Goal: Task Accomplishment & Management: Complete application form

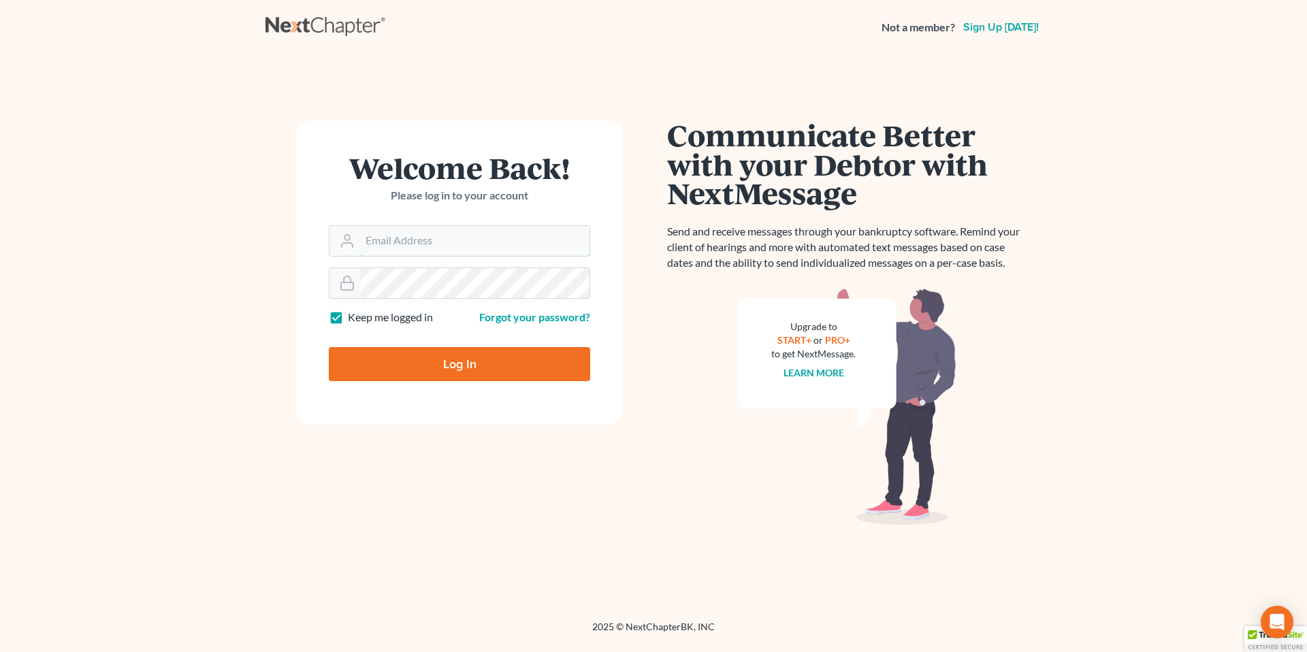
type input "marc.goldbach@goldbachlaw.com"
click at [435, 363] on input "Log In" at bounding box center [459, 364] width 261 height 34
type input "Thinking..."
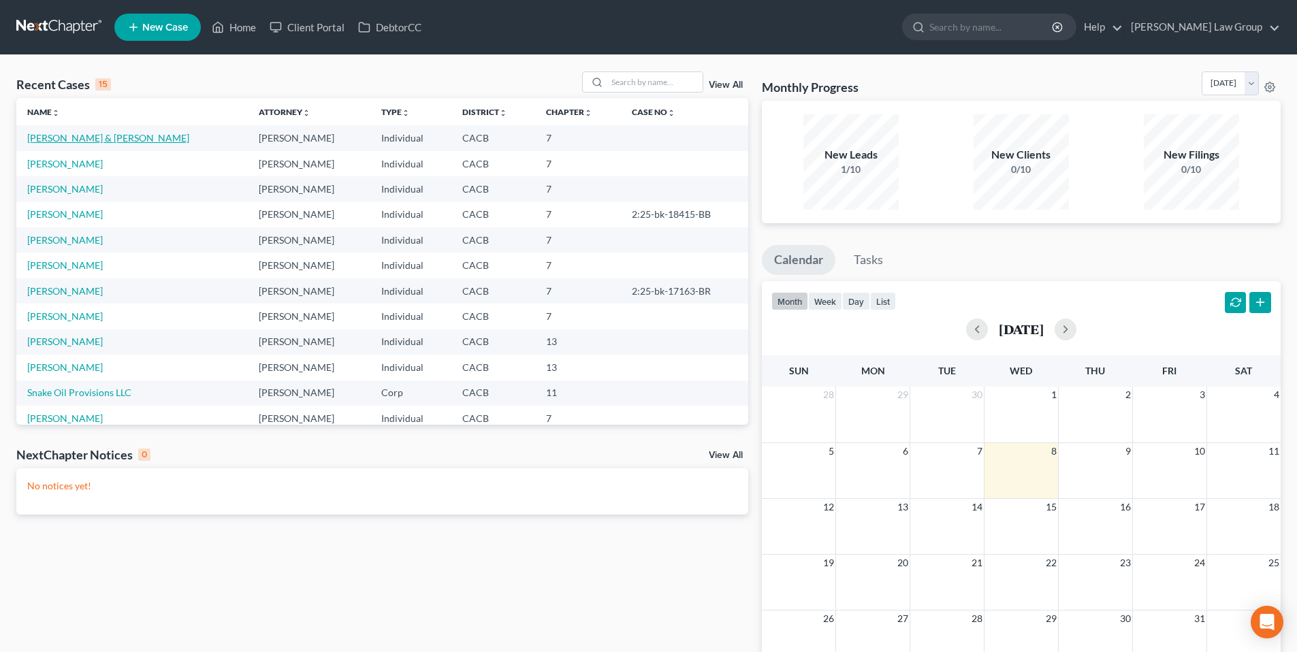
click at [71, 137] on link "[PERSON_NAME] & [PERSON_NAME]" at bounding box center [108, 138] width 162 height 12
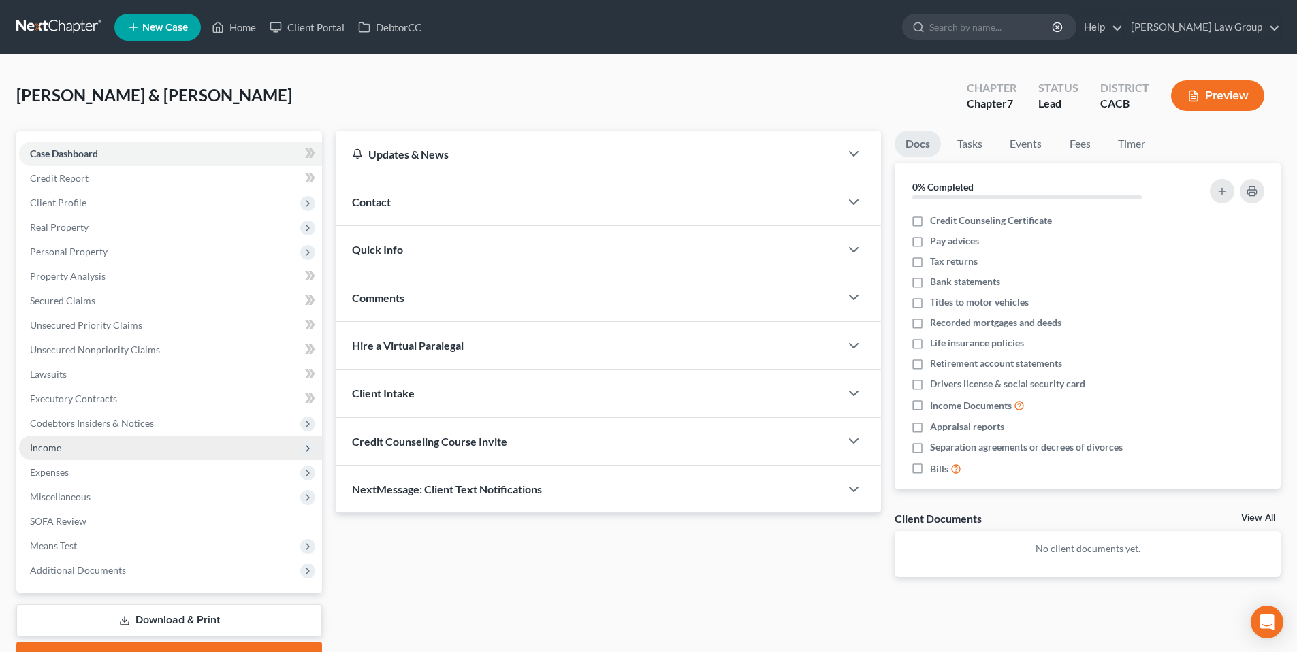
click at [57, 448] on span "Income" at bounding box center [45, 448] width 31 height 12
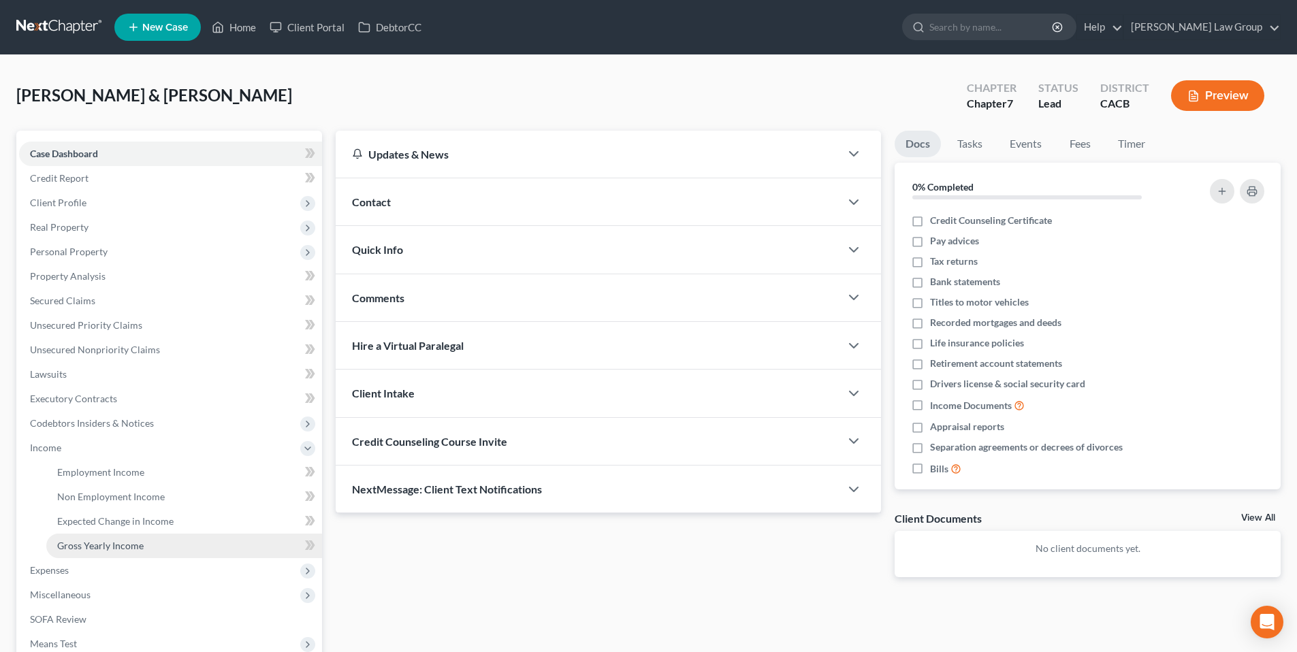
click at [111, 545] on span "Gross Yearly Income" at bounding box center [100, 546] width 86 height 12
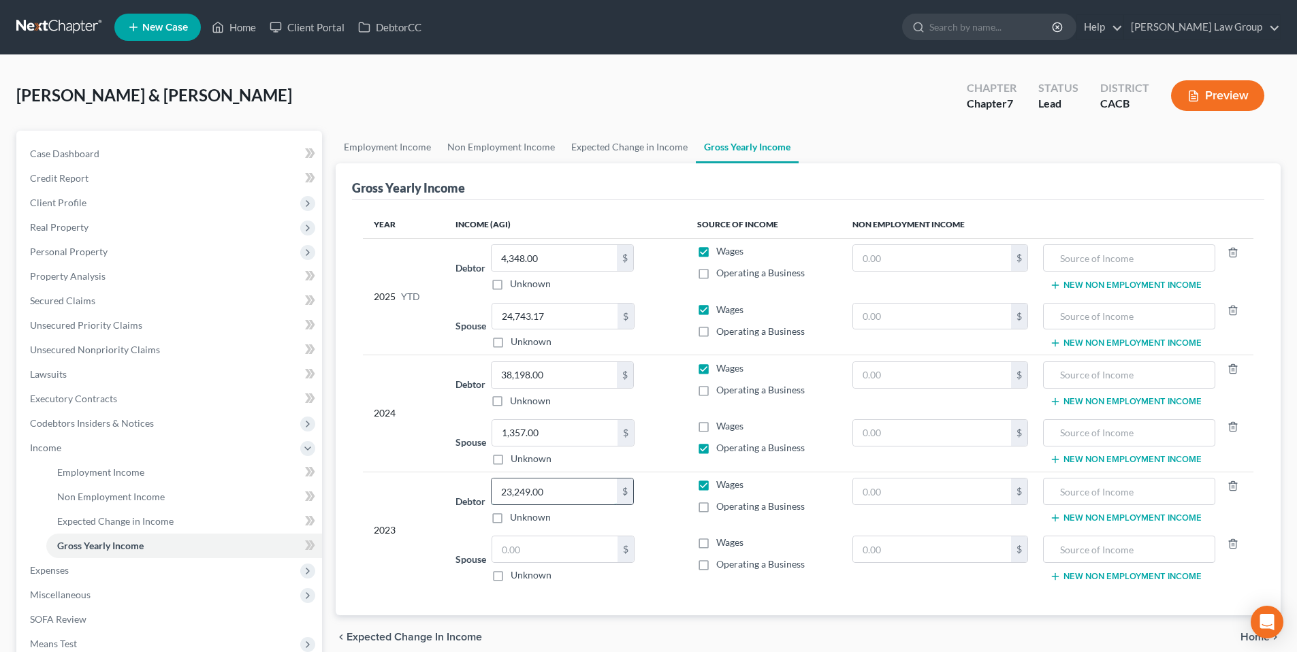
click at [559, 491] on input "23,249.00" at bounding box center [553, 491] width 125 height 26
type input "21,515.00"
click at [716, 509] on label "Operating a Business" at bounding box center [760, 507] width 88 height 14
click at [721, 508] on input "Operating a Business" at bounding box center [725, 504] width 9 height 9
checkbox input "true"
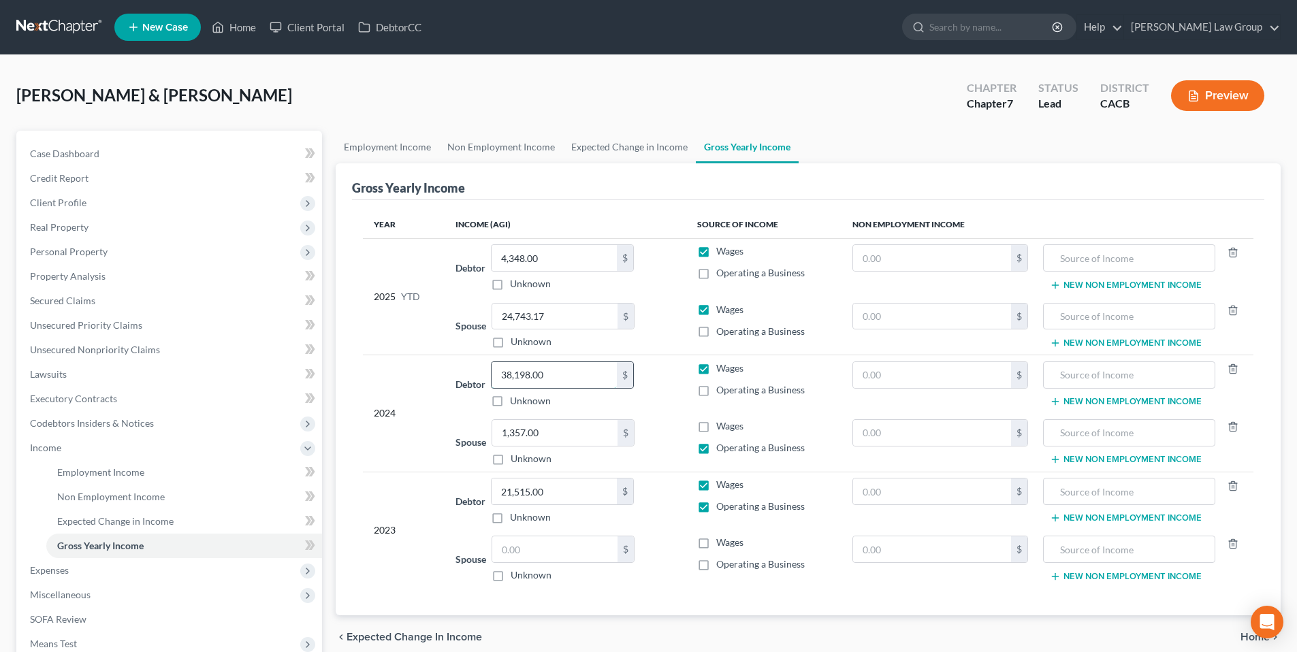
click at [553, 374] on input "38,198.00" at bounding box center [553, 375] width 125 height 26
type input "37,513.00"
click at [557, 431] on input "1,357.00" at bounding box center [554, 433] width 125 height 26
type input "738.00"
click at [510, 577] on label "Unknown" at bounding box center [530, 575] width 41 height 14
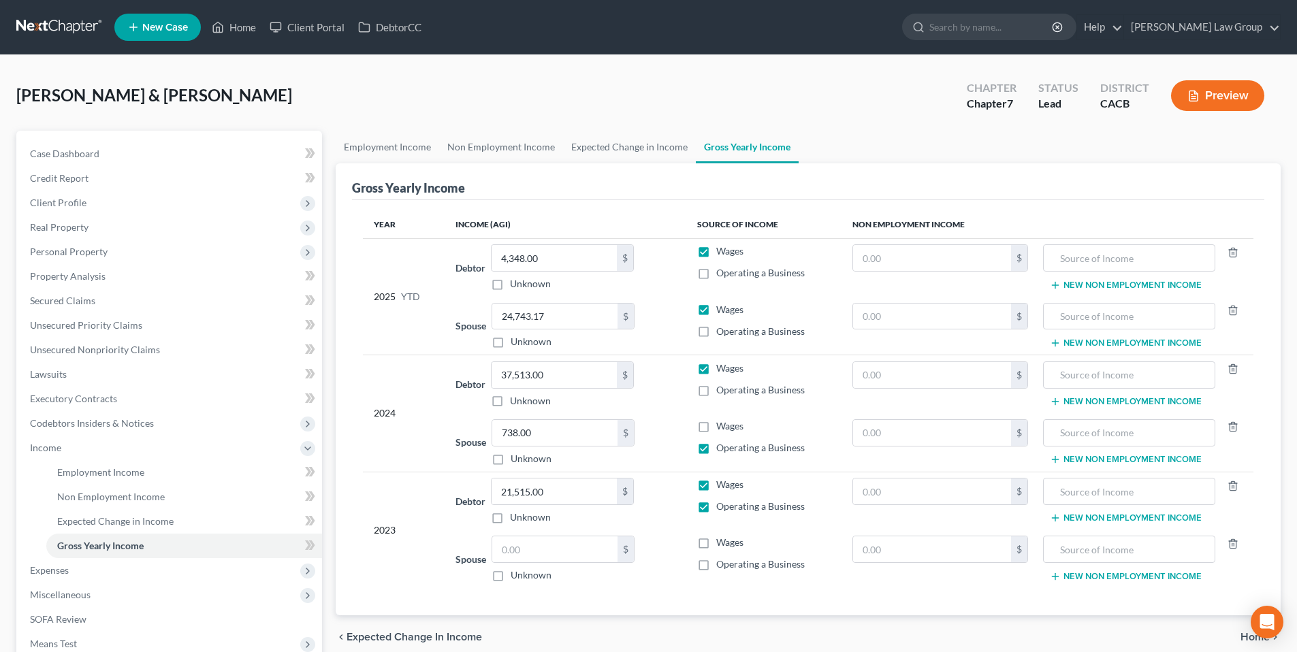
click at [516, 577] on input "Unknown" at bounding box center [520, 572] width 9 height 9
checkbox input "true"
type input "0.00"
click at [510, 577] on label "Unknown" at bounding box center [530, 575] width 41 height 14
click at [516, 577] on input "Unknown" at bounding box center [520, 572] width 9 height 9
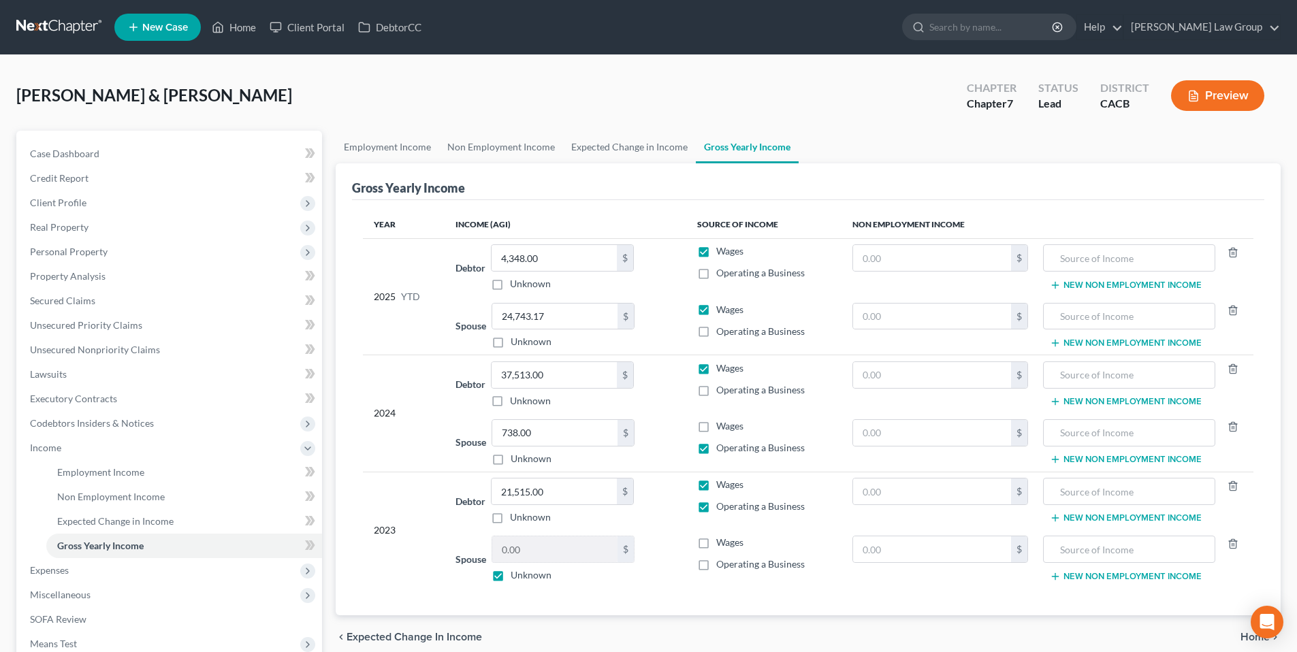
checkbox input "false"
click at [97, 524] on span "Expected Change in Income" at bounding box center [115, 521] width 116 height 12
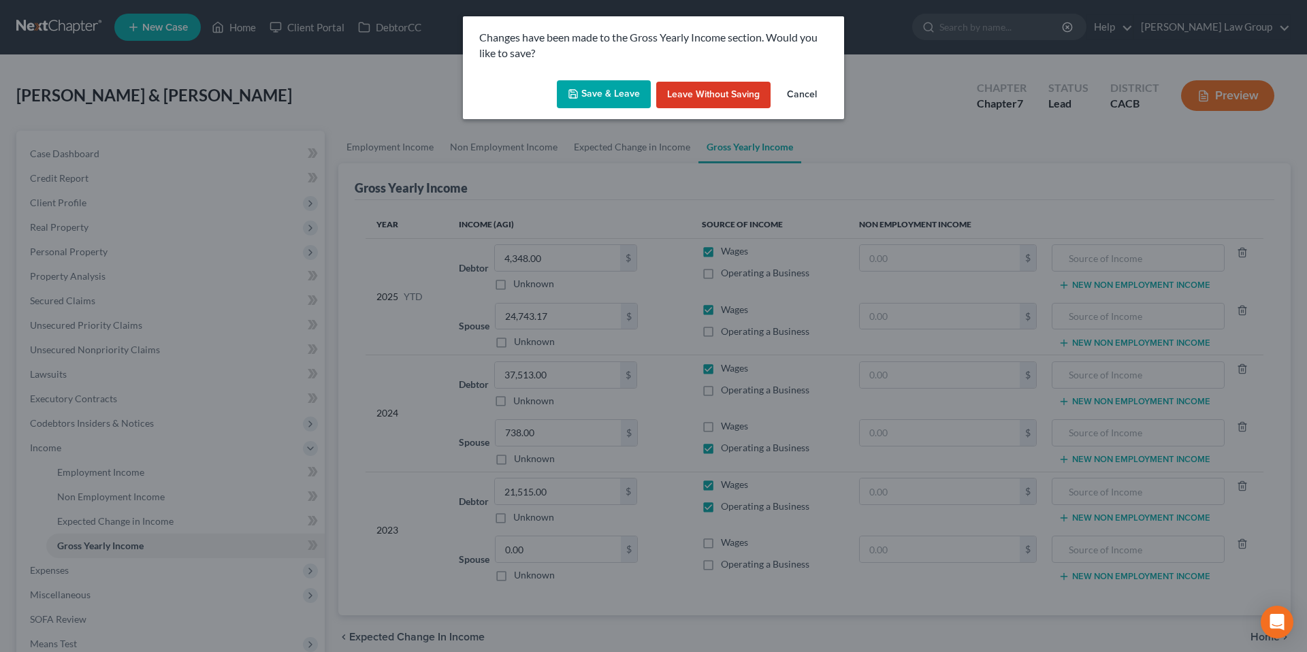
click at [599, 93] on button "Save & Leave" at bounding box center [604, 94] width 94 height 29
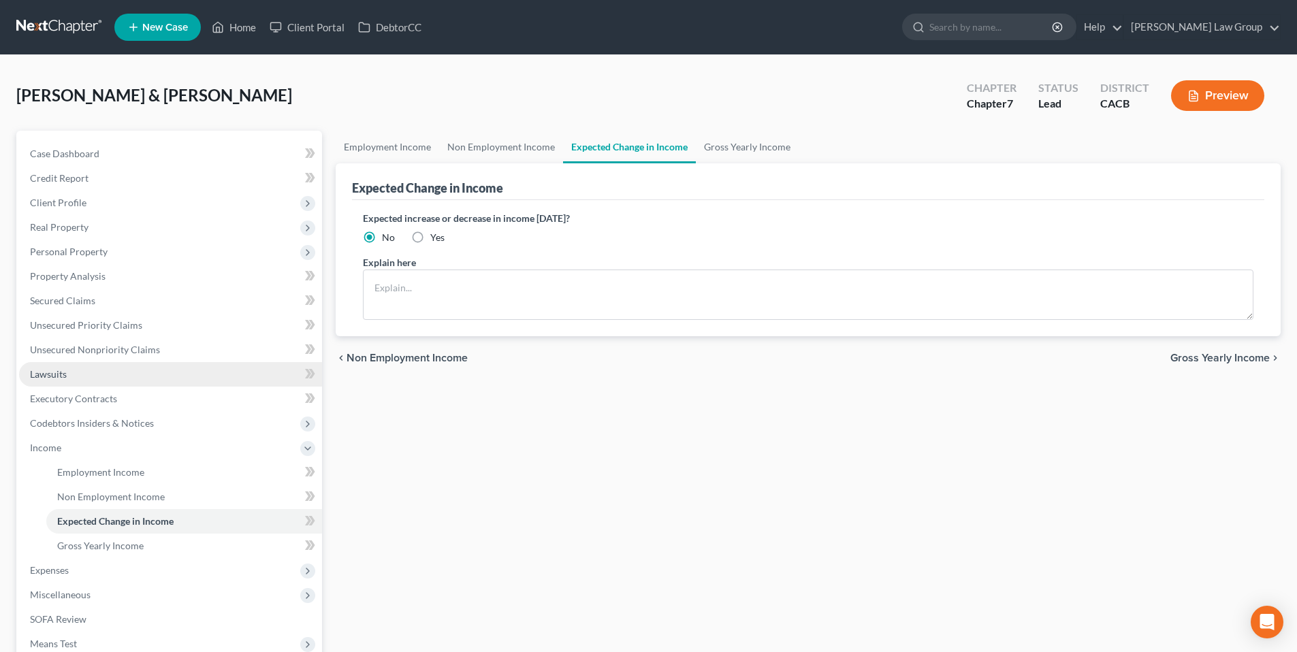
click at [59, 373] on span "Lawsuits" at bounding box center [48, 374] width 37 height 12
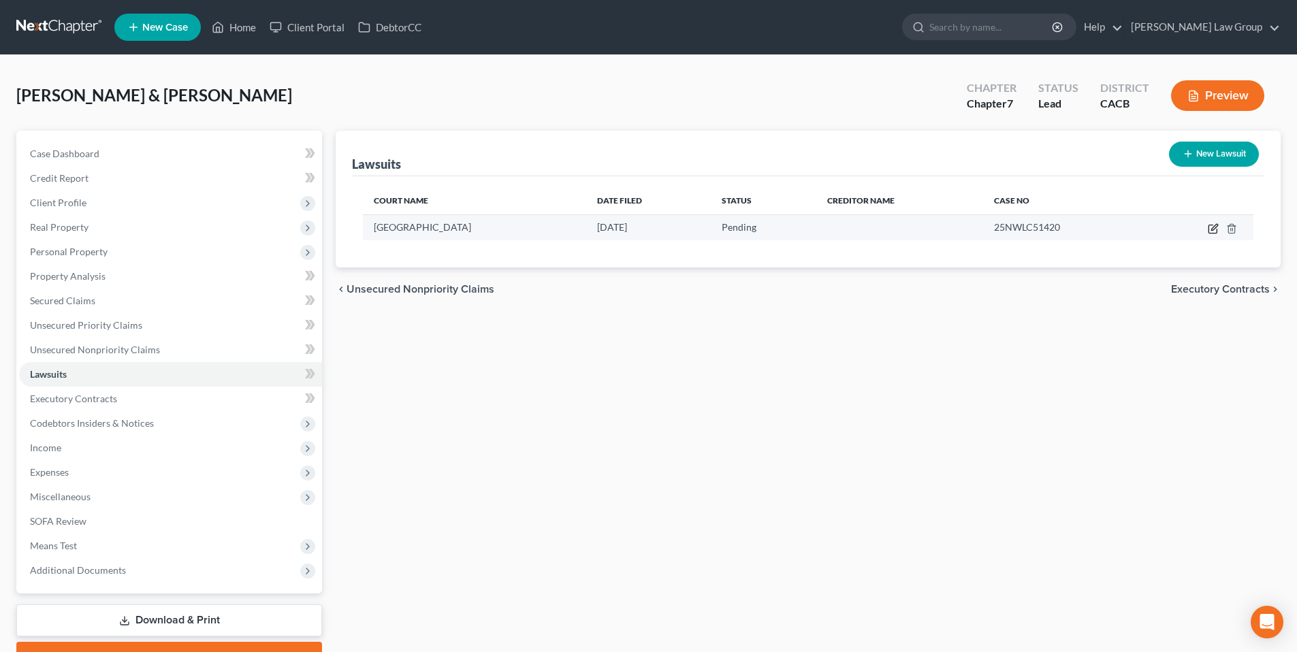
click at [1213, 229] on icon "button" at bounding box center [1212, 228] width 11 height 11
select select "4"
select select "0"
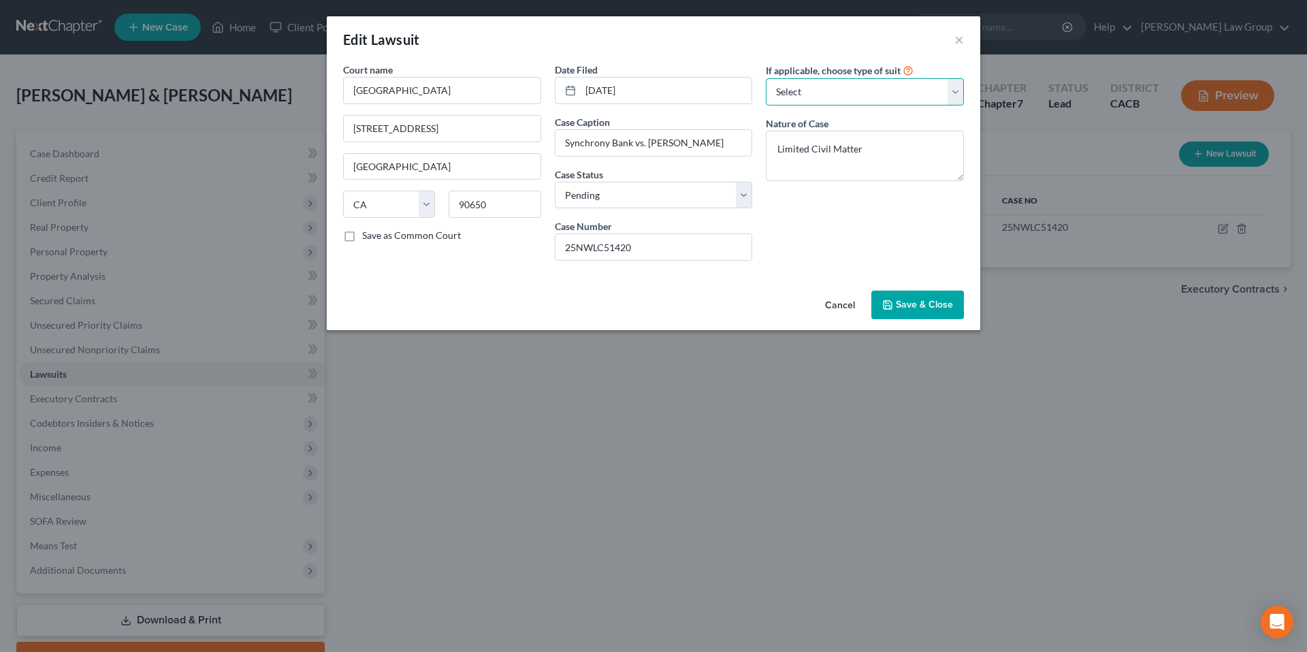
click at [950, 87] on select "Select Repossession Garnishment Foreclosure Attached, Seized, Or Levied Other" at bounding box center [865, 91] width 198 height 27
select select "4"
click at [766, 78] on select "Select Repossession Garnishment Foreclosure Attached, Seized, Or Levied Other" at bounding box center [865, 91] width 198 height 27
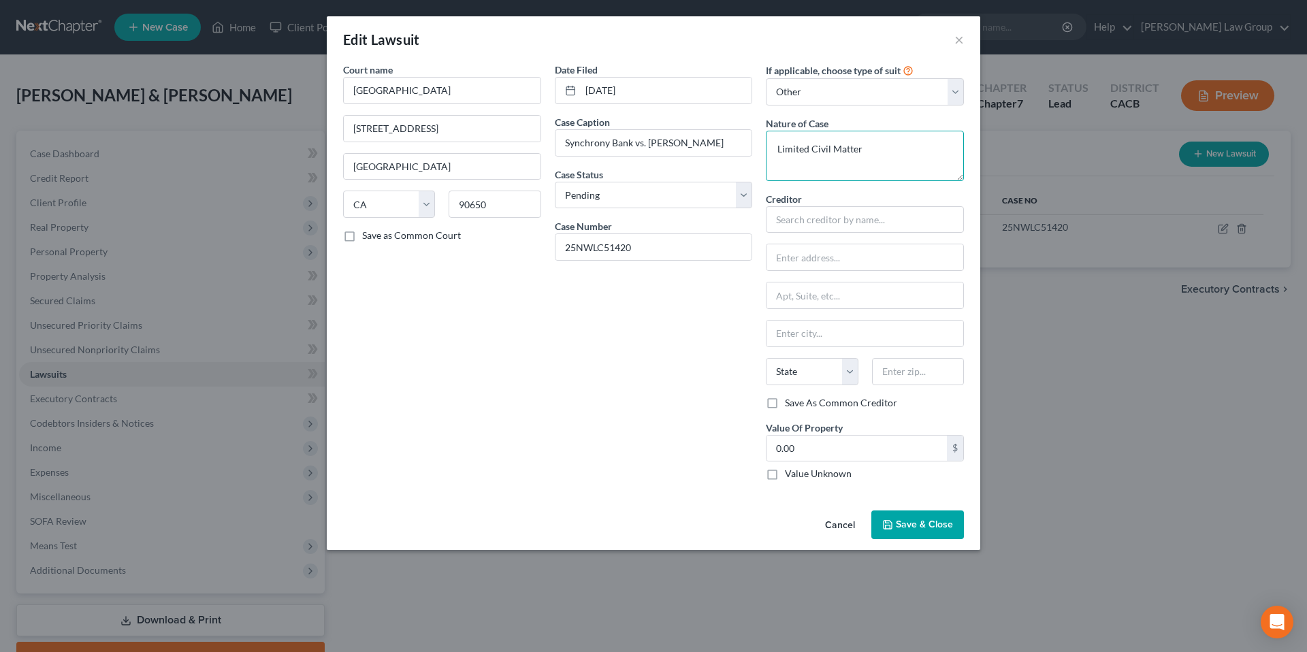
click at [881, 145] on textarea "Limited Civil Matter" at bounding box center [865, 156] width 198 height 50
type textarea "Limited Civil Matter Civil Collections"
click at [918, 525] on span "Save & Close" at bounding box center [924, 525] width 57 height 12
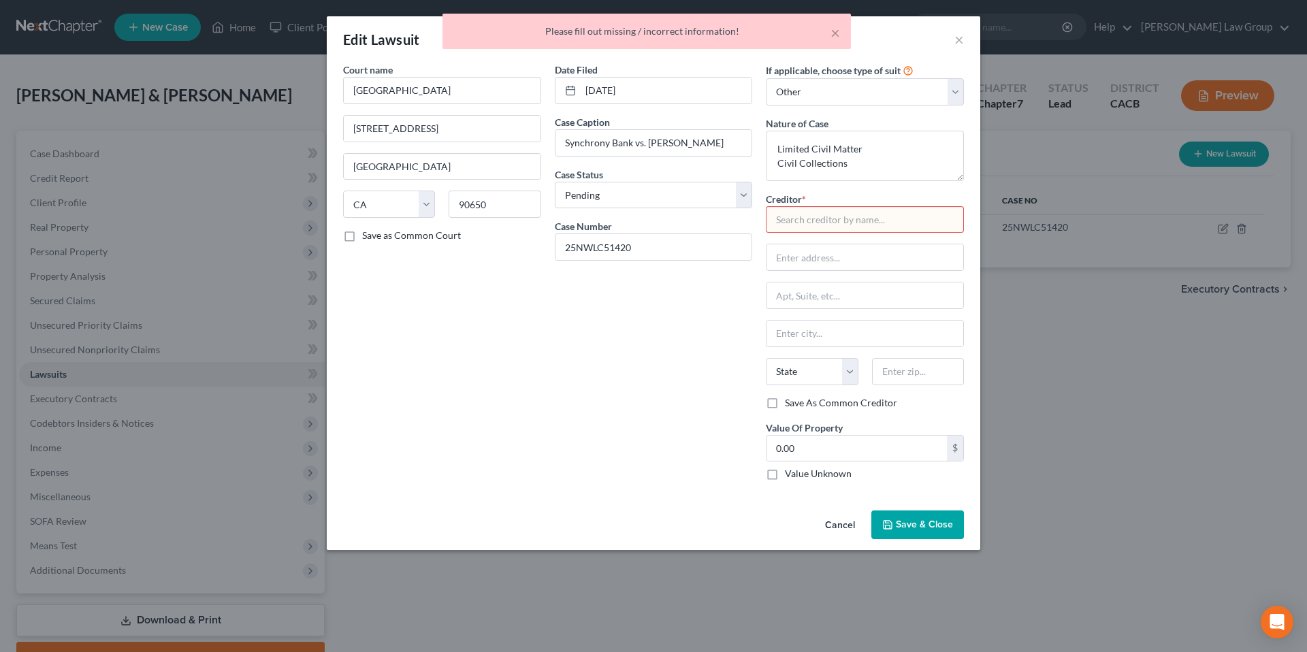
click at [625, 395] on div "Date Filed [DATE] Case Caption Synchrony Bank vs. [PERSON_NAME] Case Status * S…" at bounding box center [654, 277] width 212 height 429
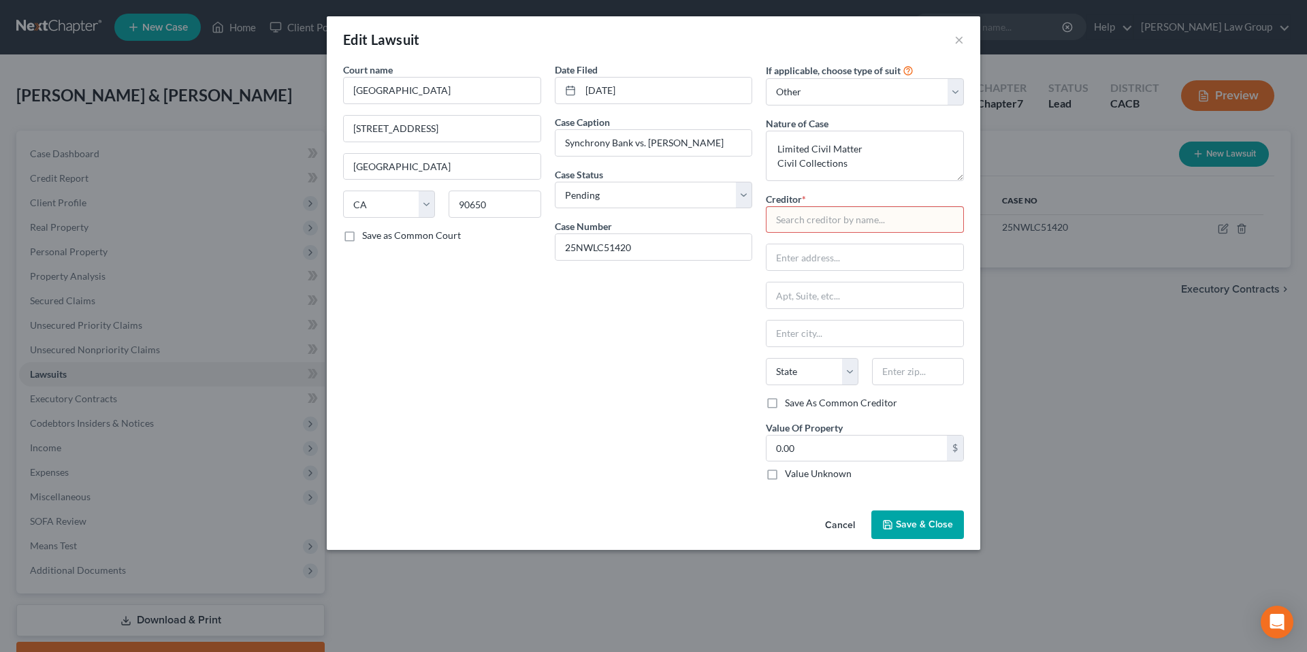
click at [908, 524] on span "Save & Close" at bounding box center [924, 525] width 57 height 12
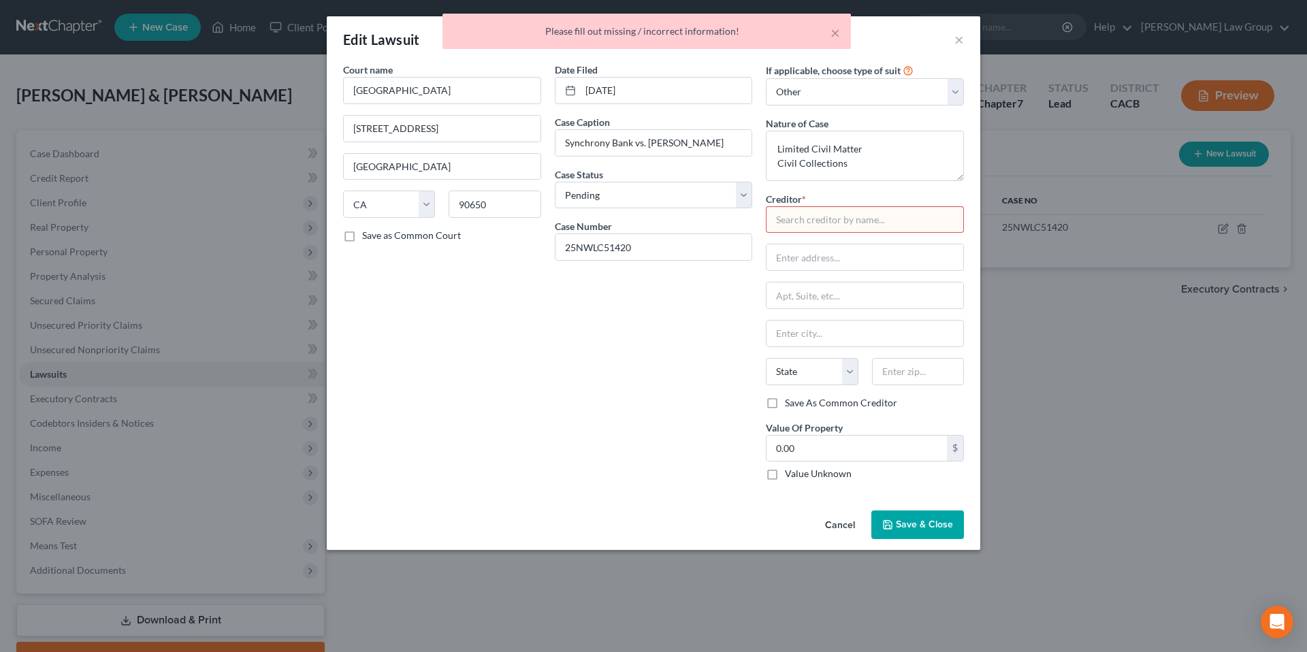
click at [824, 220] on input "text" at bounding box center [865, 219] width 198 height 27
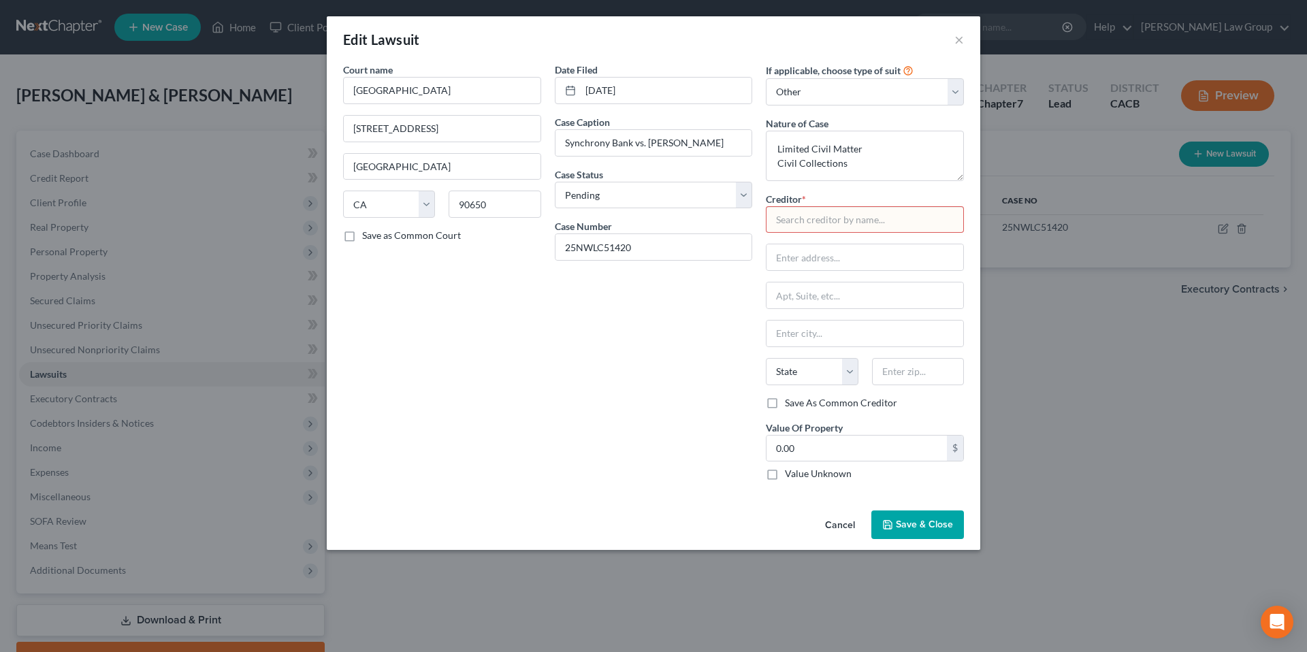
click at [860, 221] on input "text" at bounding box center [865, 219] width 198 height 27
type input "Synchrony Bank"
click at [867, 263] on input "text" at bounding box center [864, 257] width 197 height 26
click at [1229, 423] on div "Edit Lawsuit × Court name * [GEOGRAPHIC_DATA] [STREET_ADDRESS] Norwalk State [U…" at bounding box center [653, 326] width 1307 height 652
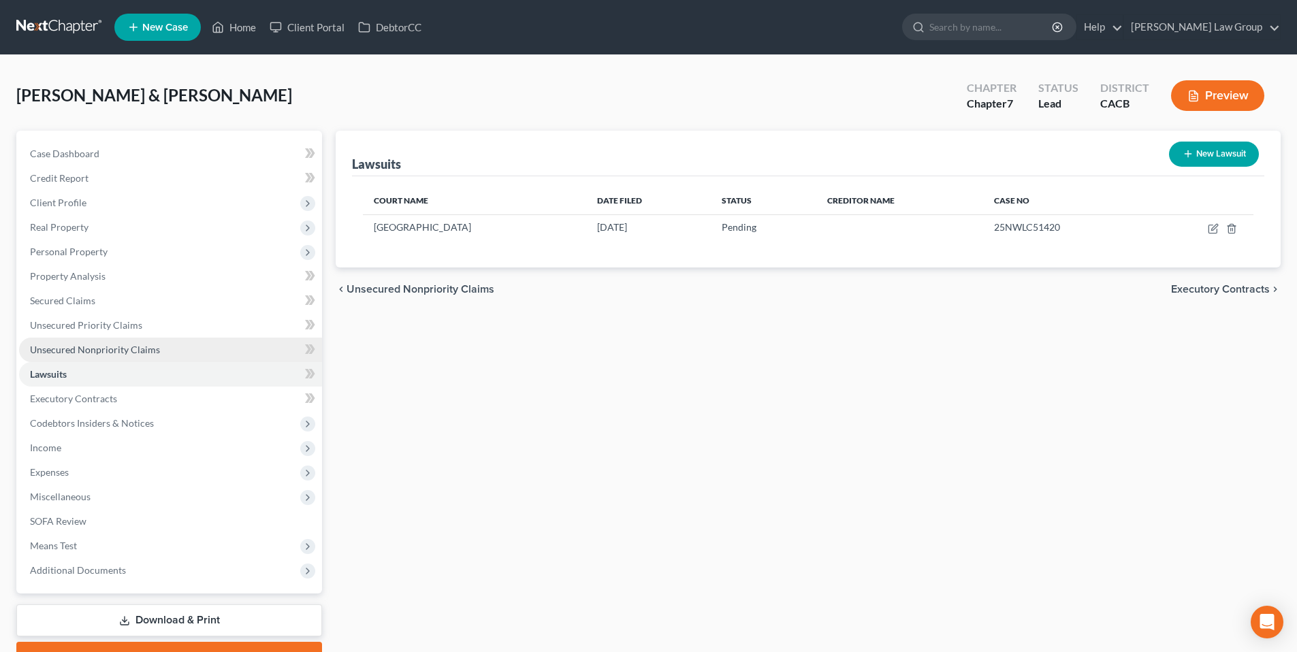
click at [101, 350] on span "Unsecured Nonpriority Claims" at bounding box center [95, 350] width 130 height 12
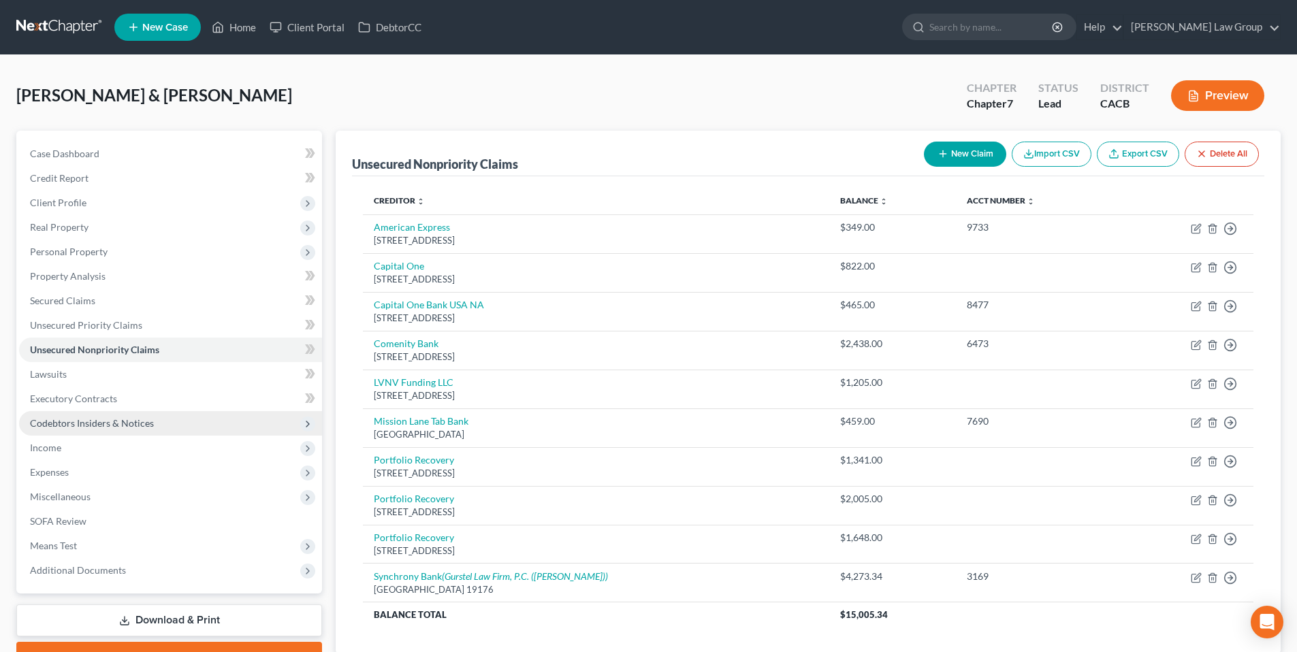
click at [99, 421] on span "Codebtors Insiders & Notices" at bounding box center [92, 423] width 124 height 12
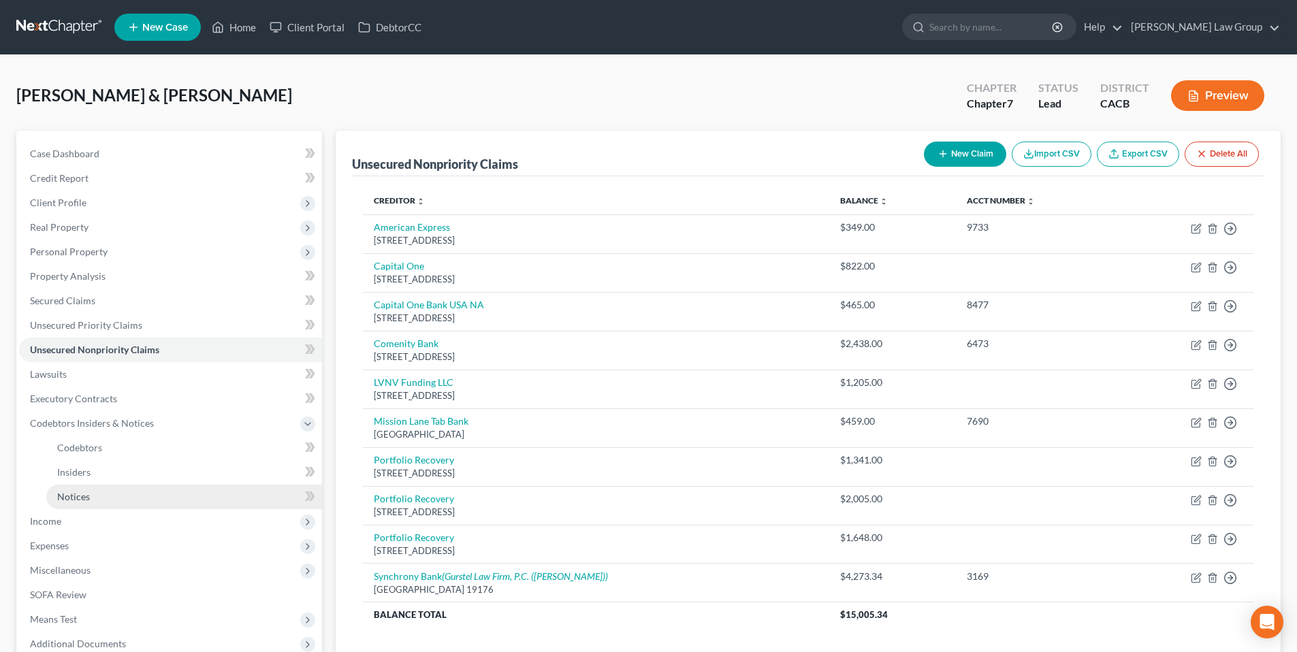
click at [72, 495] on span "Notices" at bounding box center [73, 497] width 33 height 12
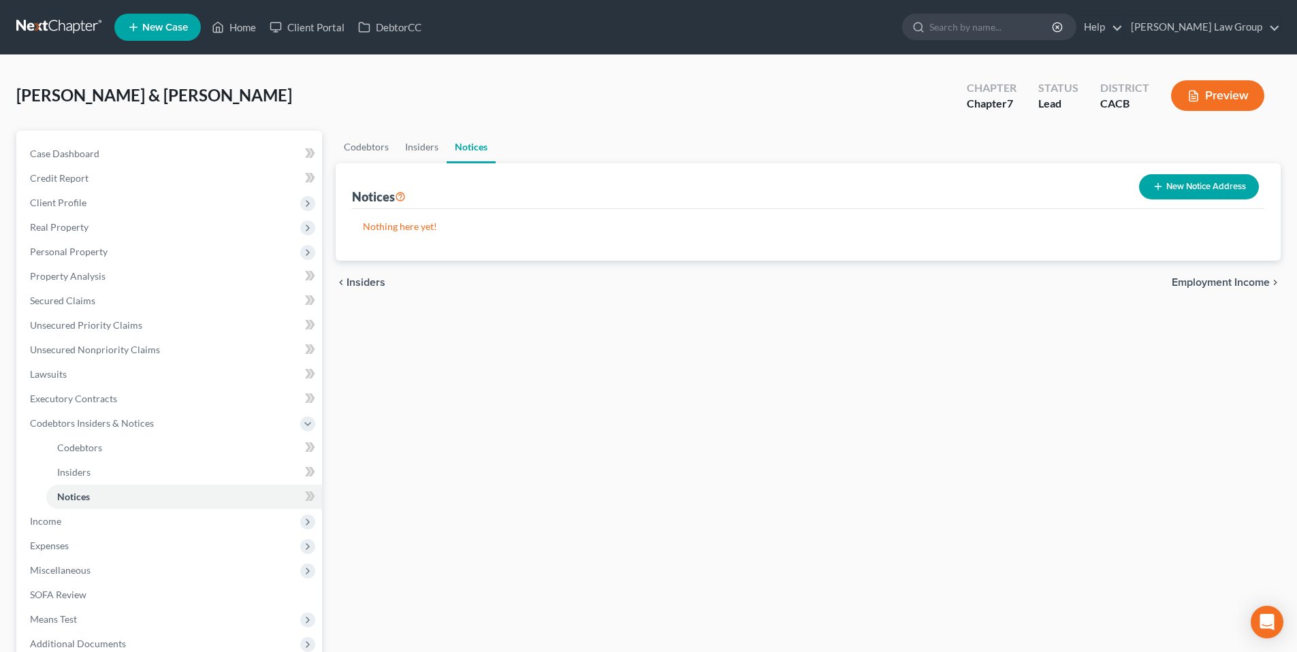
click at [1203, 185] on button "New Notice Address" at bounding box center [1199, 186] width 120 height 25
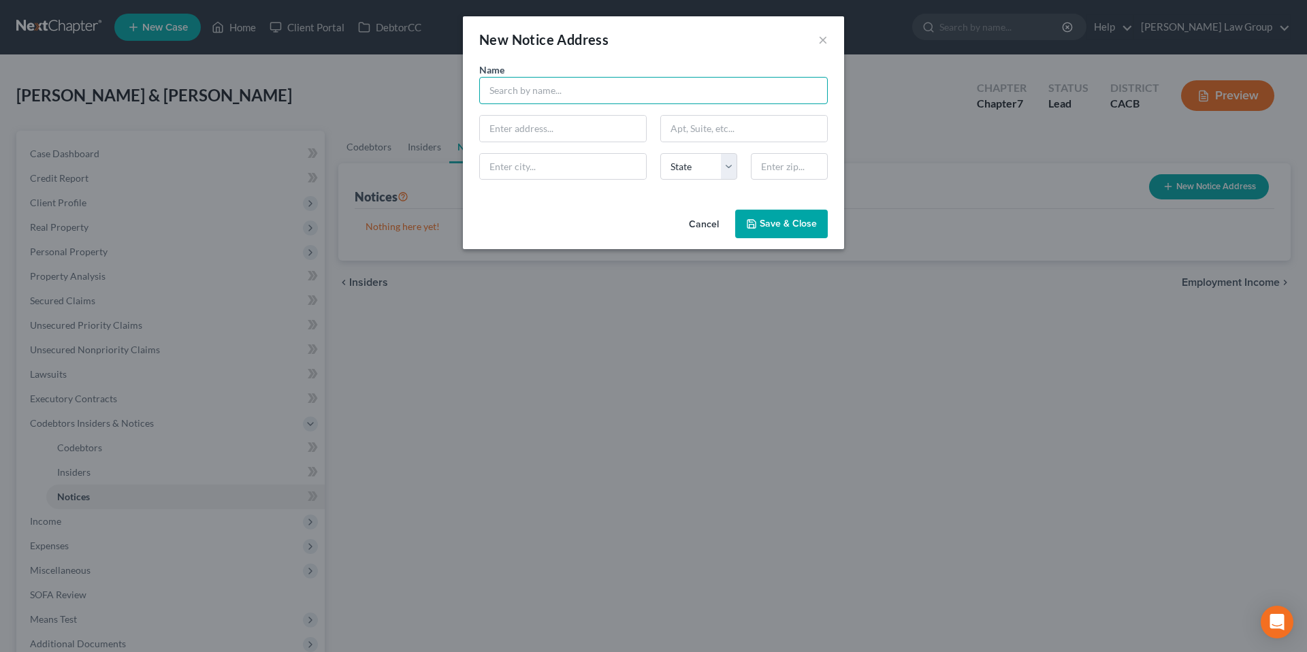
click at [506, 86] on input "text" at bounding box center [653, 90] width 348 height 27
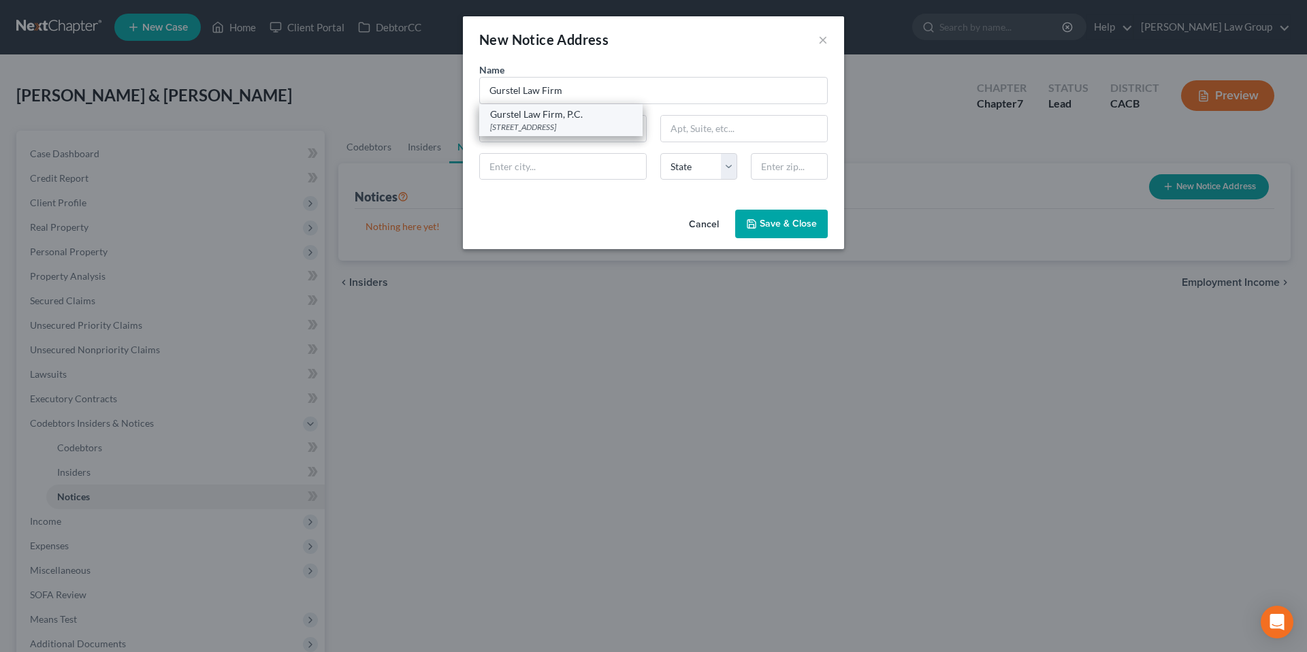
click at [566, 123] on div "[STREET_ADDRESS]" at bounding box center [561, 127] width 142 height 12
type input "Gurstel Law Firm, P.C."
type input "[STREET_ADDRESS]"
type input "Scottsdale"
select select "3"
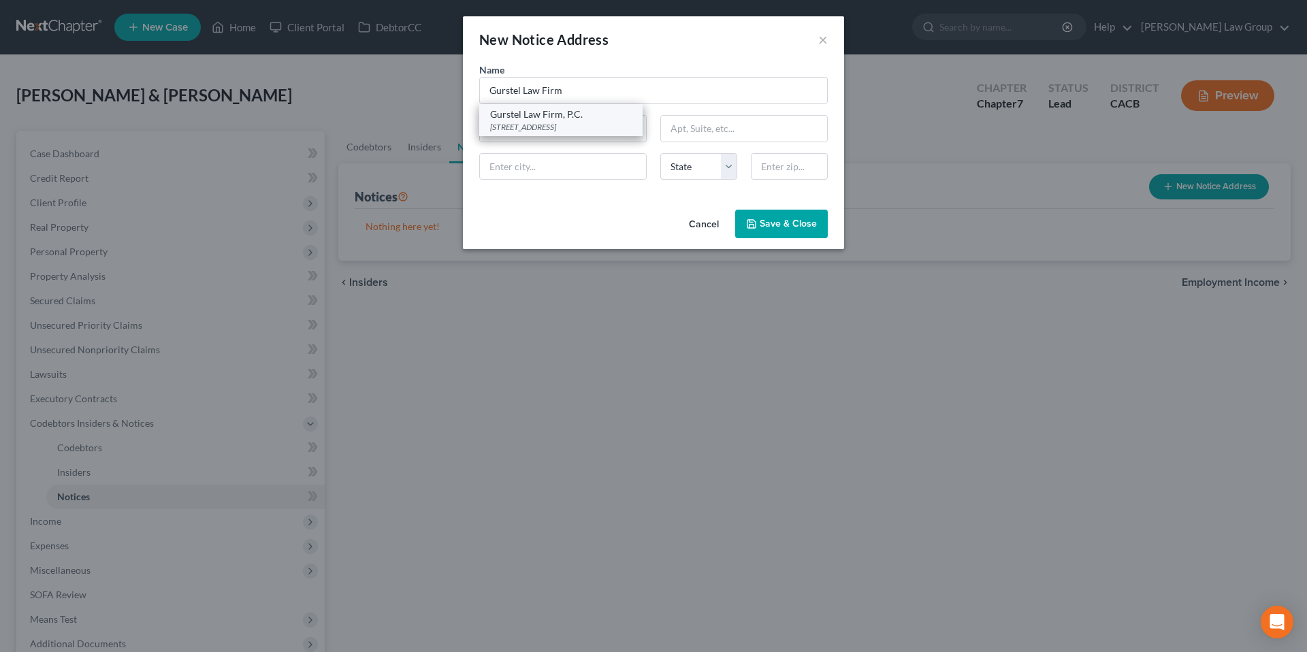
type input "85260"
click at [782, 224] on span "Save & Close" at bounding box center [788, 224] width 57 height 12
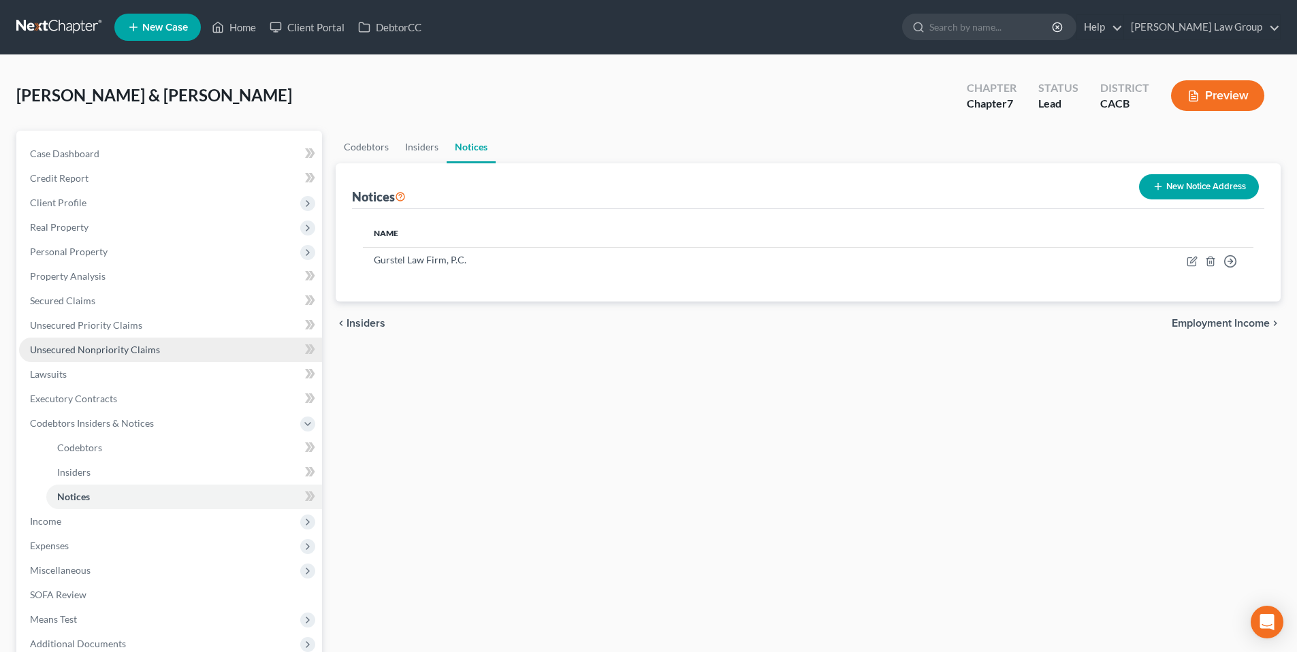
click at [108, 346] on span "Unsecured Nonpriority Claims" at bounding box center [95, 350] width 130 height 12
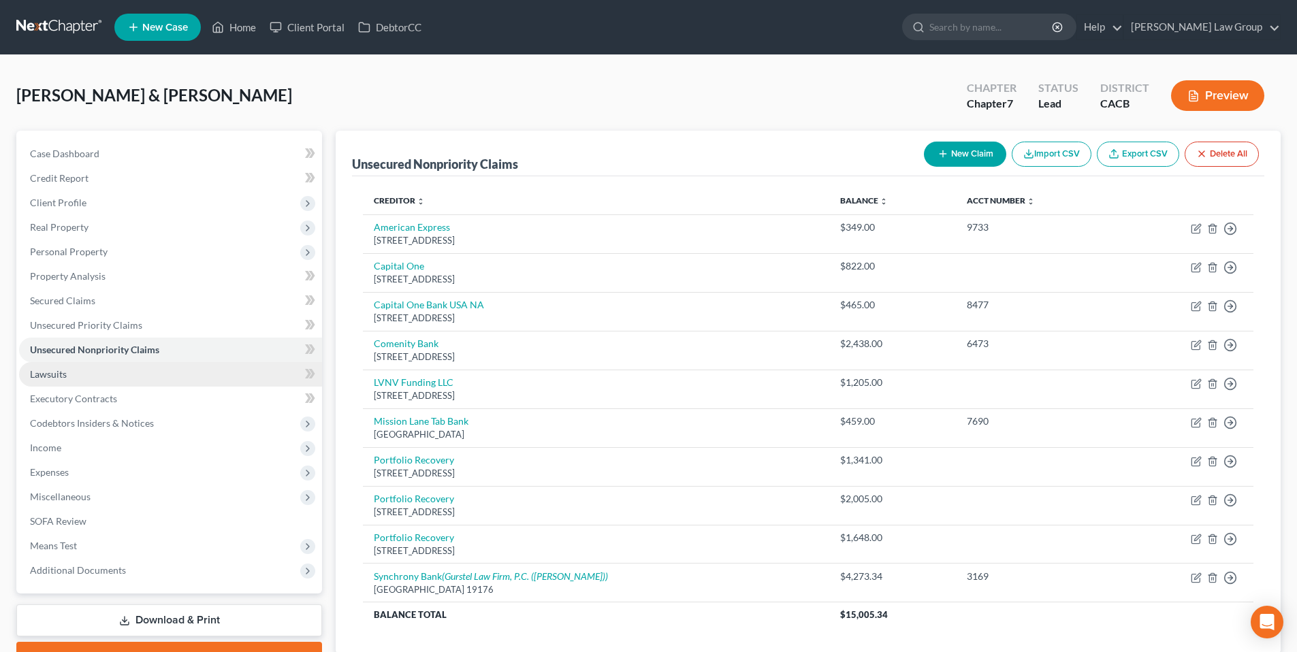
click at [63, 378] on span "Lawsuits" at bounding box center [48, 374] width 37 height 12
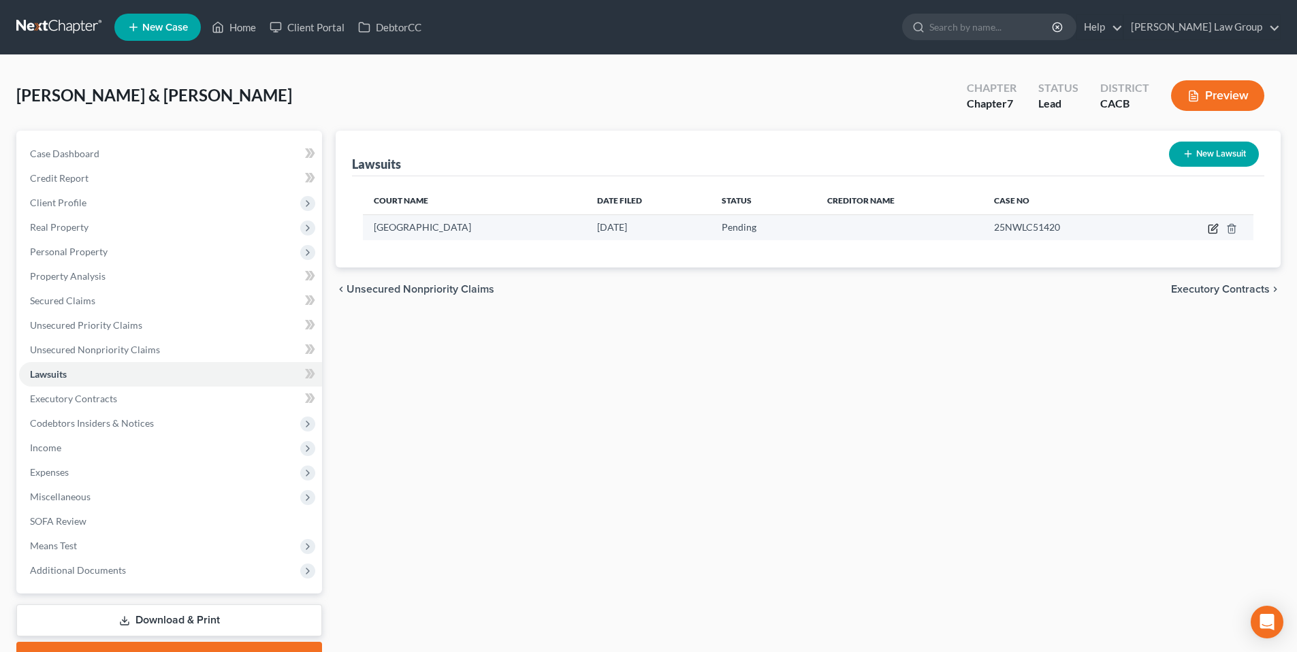
click at [1215, 225] on icon "button" at bounding box center [1212, 228] width 11 height 11
select select "4"
select select "0"
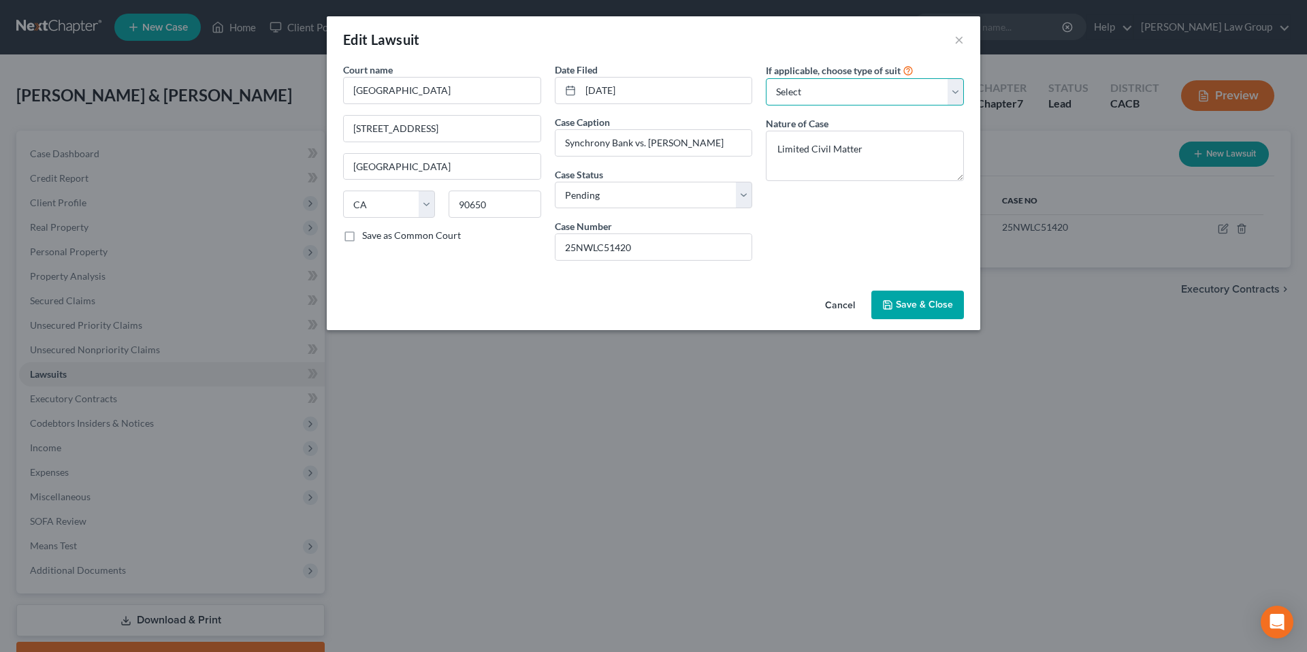
click at [950, 91] on select "Select Repossession Garnishment Foreclosure Attached, Seized, Or Levied Other" at bounding box center [865, 91] width 198 height 27
select select "4"
click at [766, 78] on select "Select Repossession Garnishment Foreclosure Attached, Seized, Or Levied Other" at bounding box center [865, 91] width 198 height 27
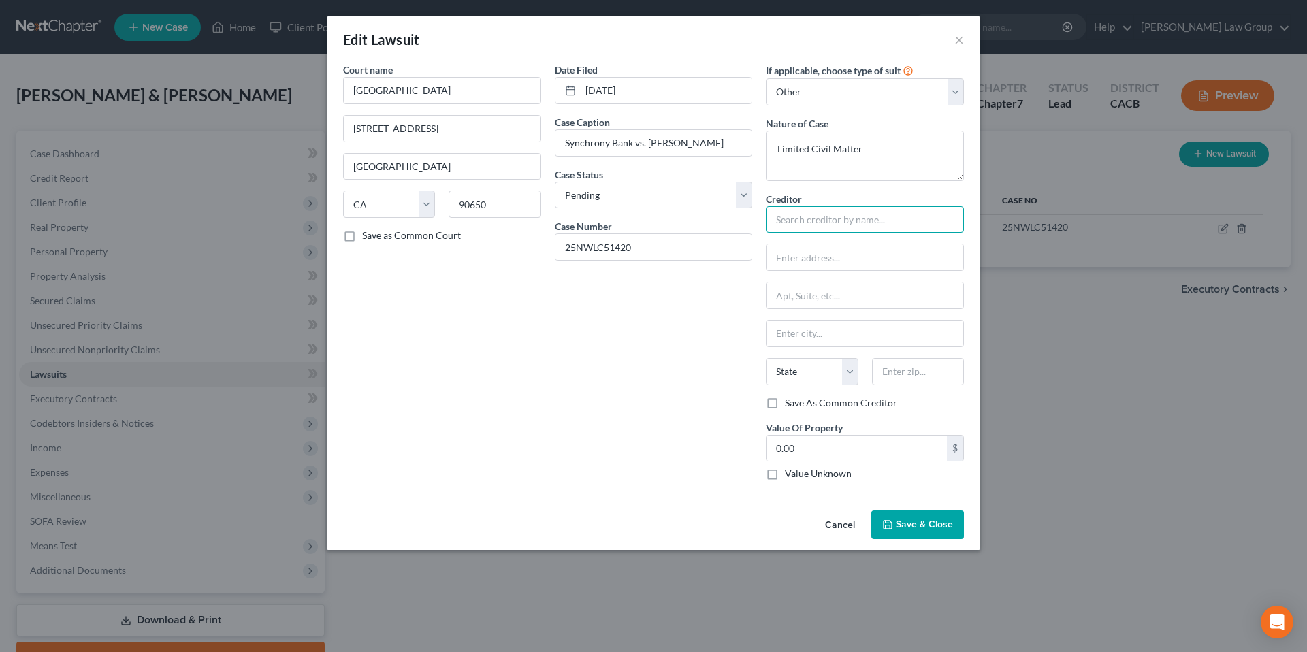
click at [853, 221] on input "text" at bounding box center [865, 219] width 198 height 27
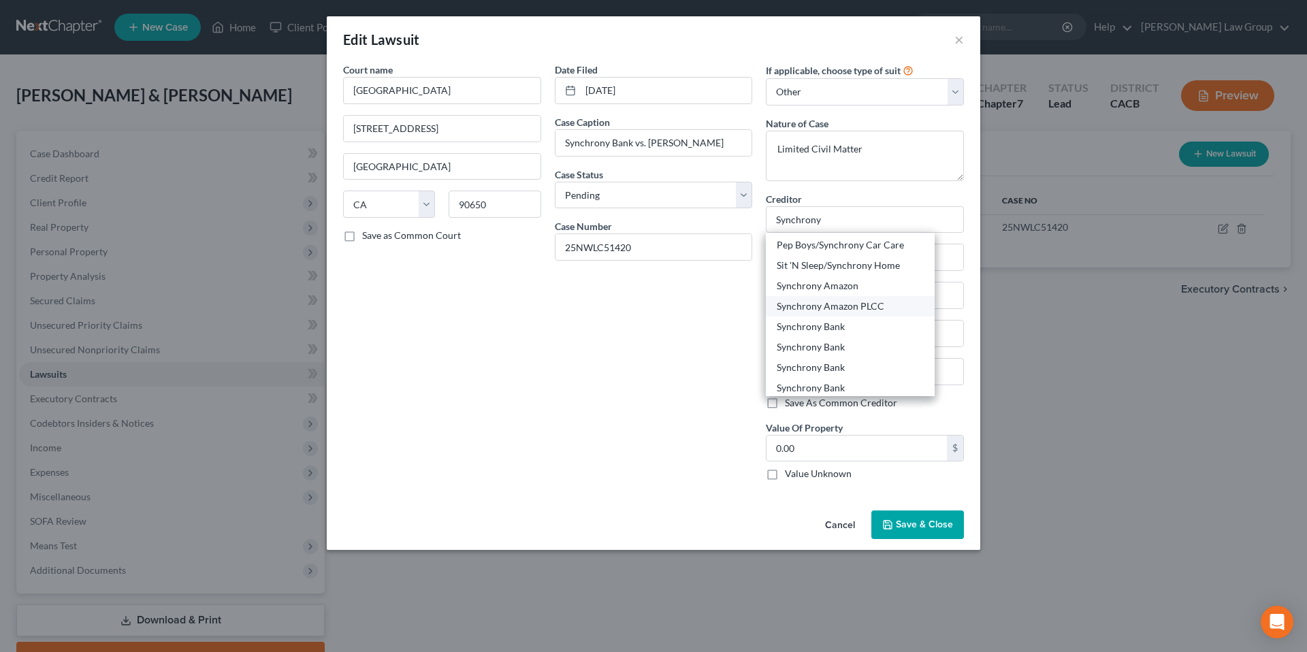
scroll to position [101, 0]
click at [815, 327] on div "Synchrony Bank" at bounding box center [850, 326] width 147 height 14
type input "Synchrony Bank"
type input "P.O. Box 71715"
type input "[GEOGRAPHIC_DATA]"
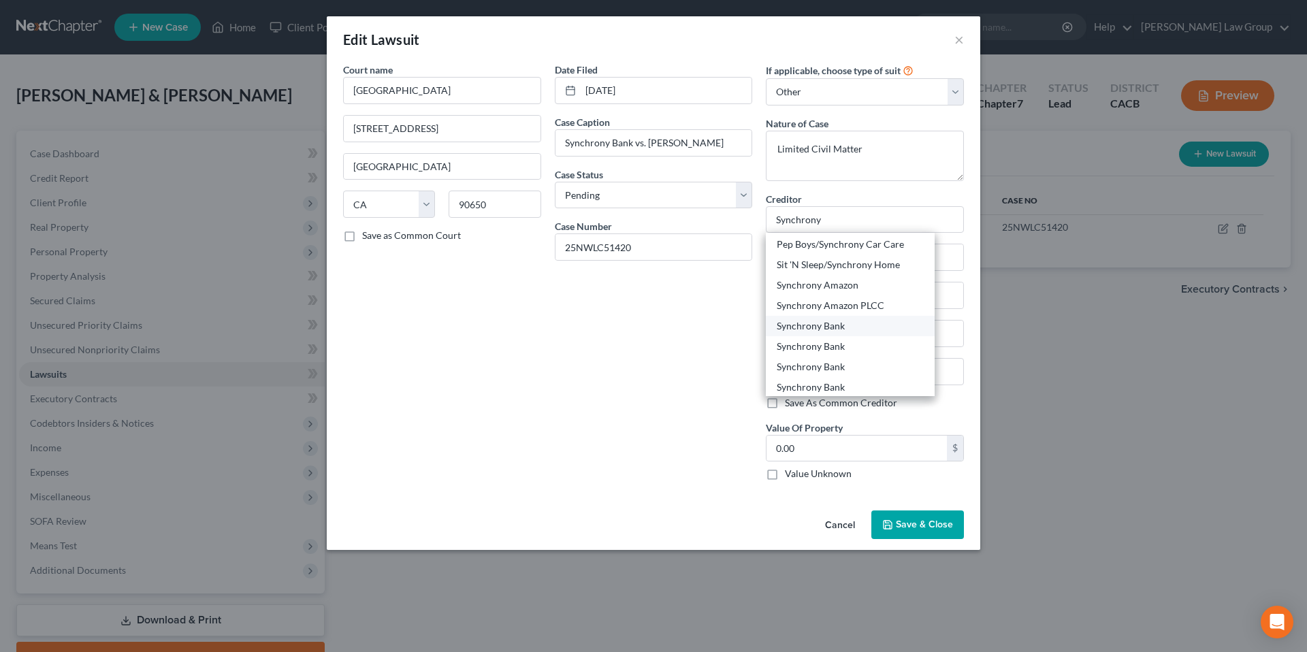
select select "39"
type input "19176"
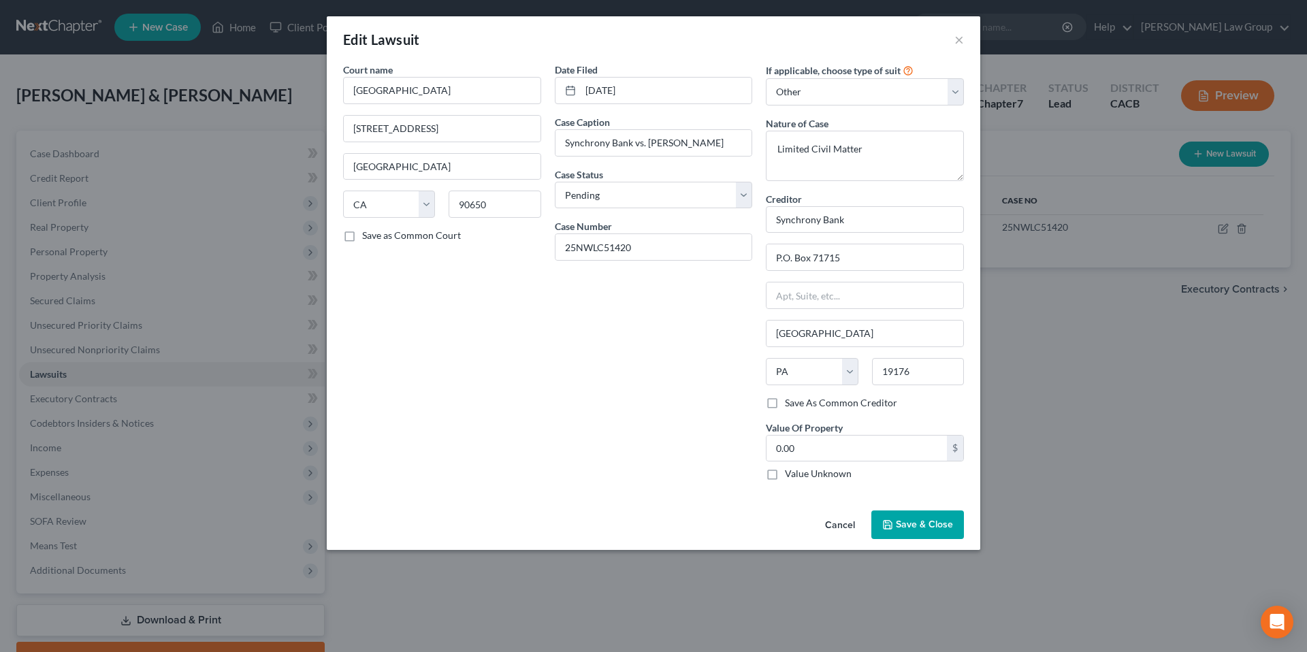
scroll to position [0, 0]
click at [861, 451] on input "0.00" at bounding box center [856, 449] width 180 height 26
type input "4,273.34"
click at [909, 518] on button "Save & Close" at bounding box center [917, 524] width 93 height 29
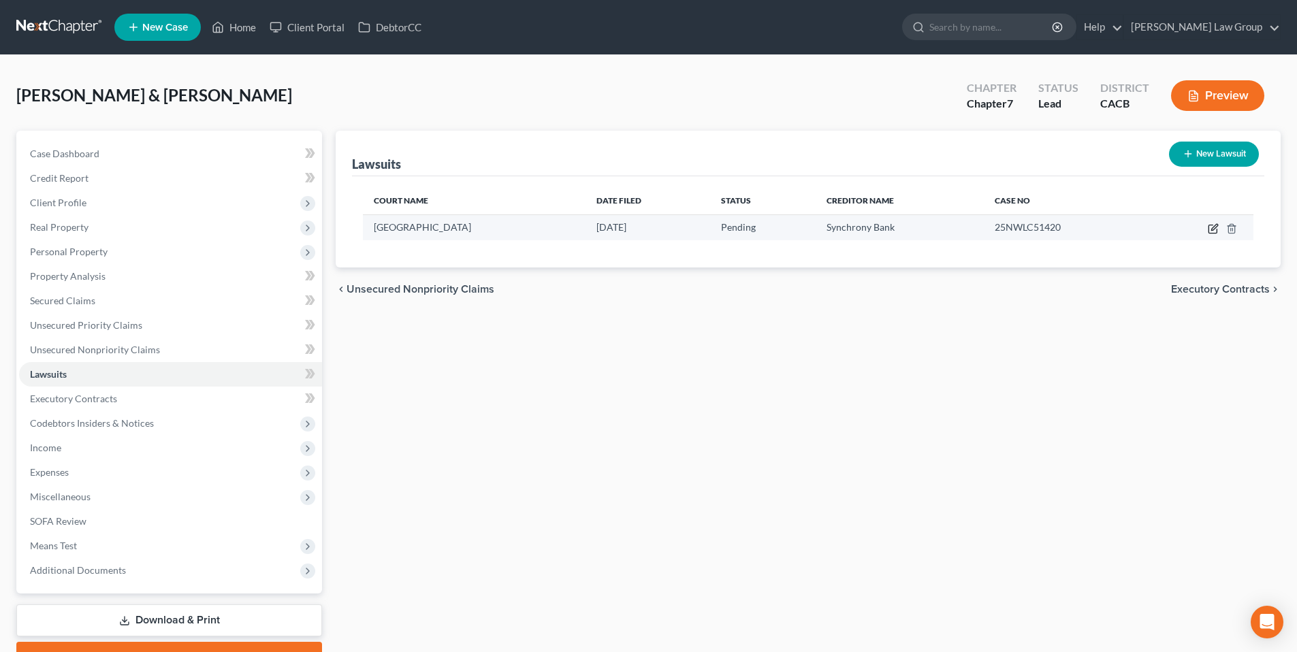
click at [1214, 227] on icon "button" at bounding box center [1212, 228] width 11 height 11
select select "4"
select select "0"
select select "4"
select select "39"
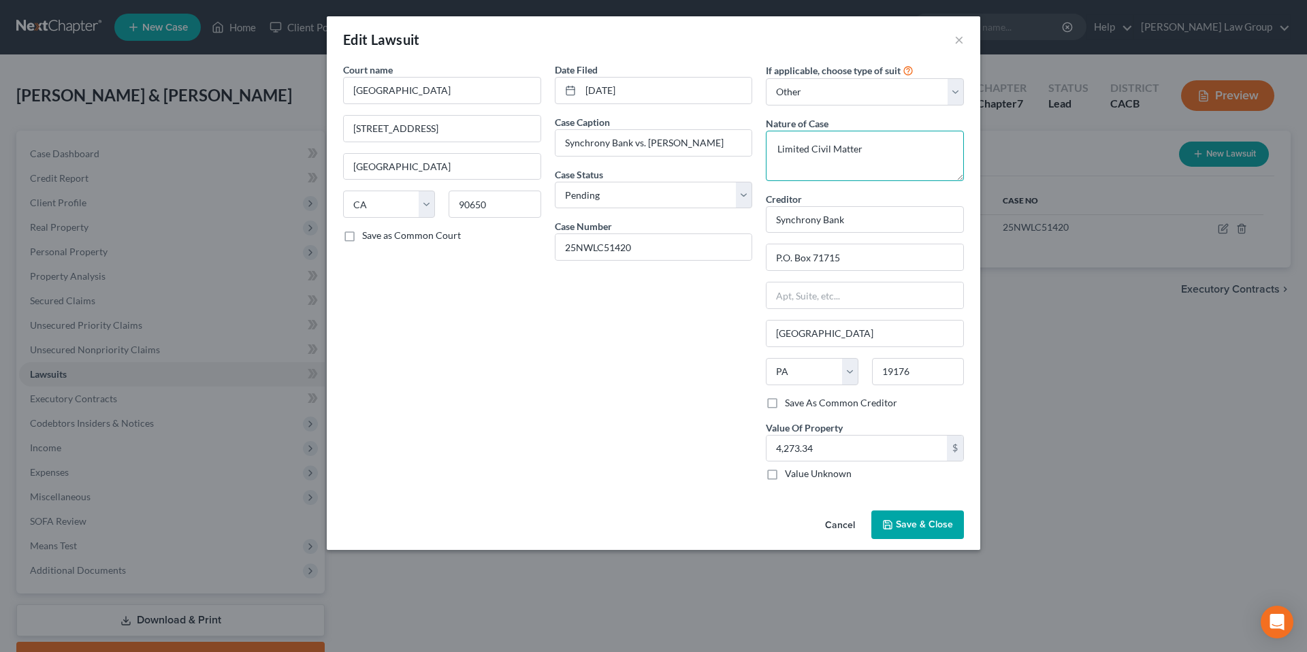
click at [892, 152] on textarea "Limited Civil Matter" at bounding box center [865, 156] width 198 height 50
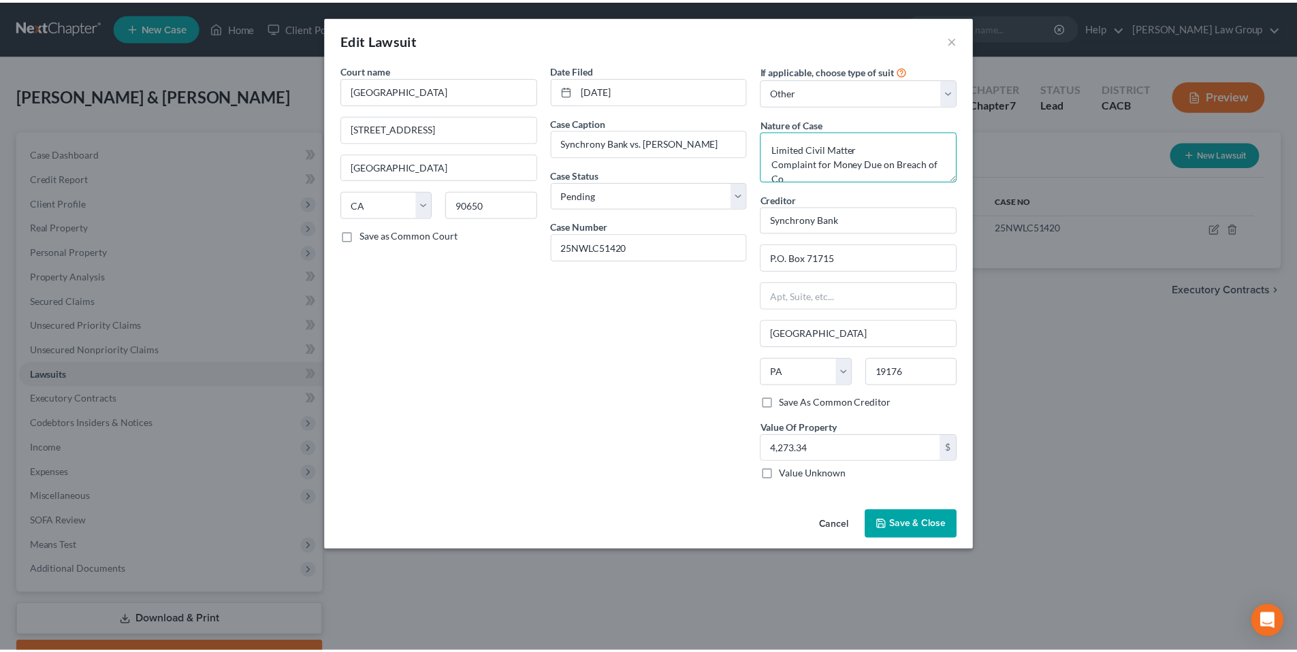
scroll to position [3, 0]
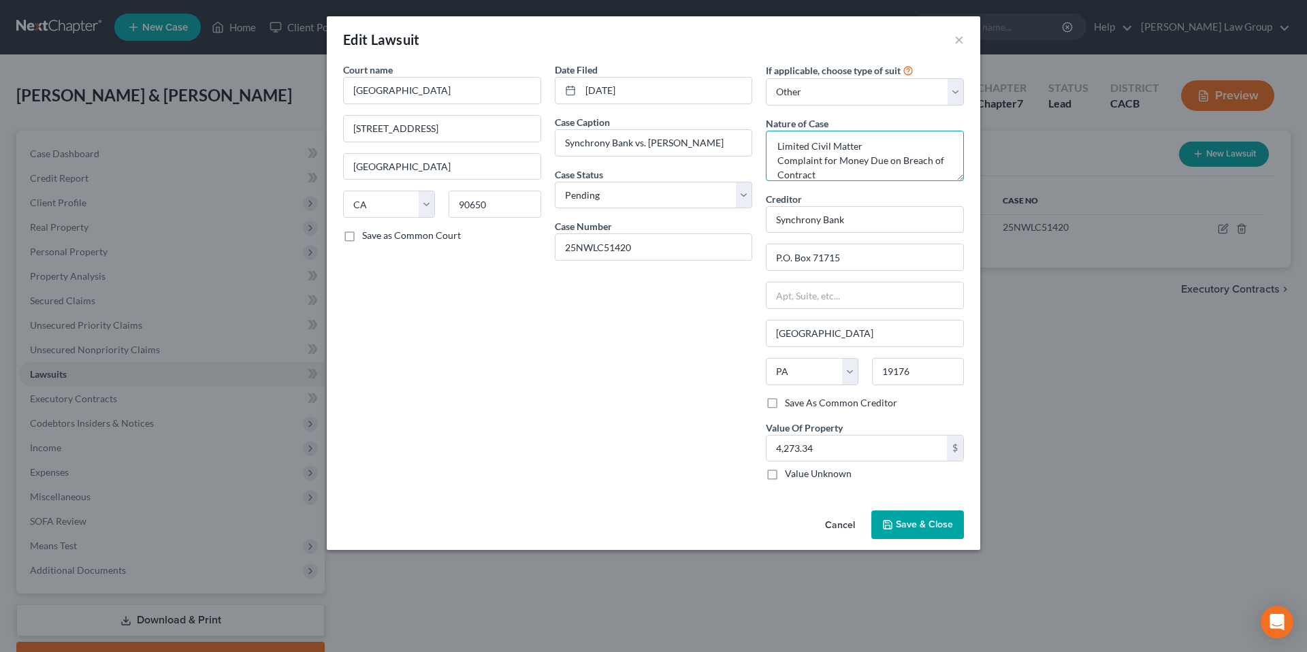
type textarea "Limited Civil Matter Complaint for Money Due on Breach of Contract"
click at [913, 526] on span "Save & Close" at bounding box center [924, 525] width 57 height 12
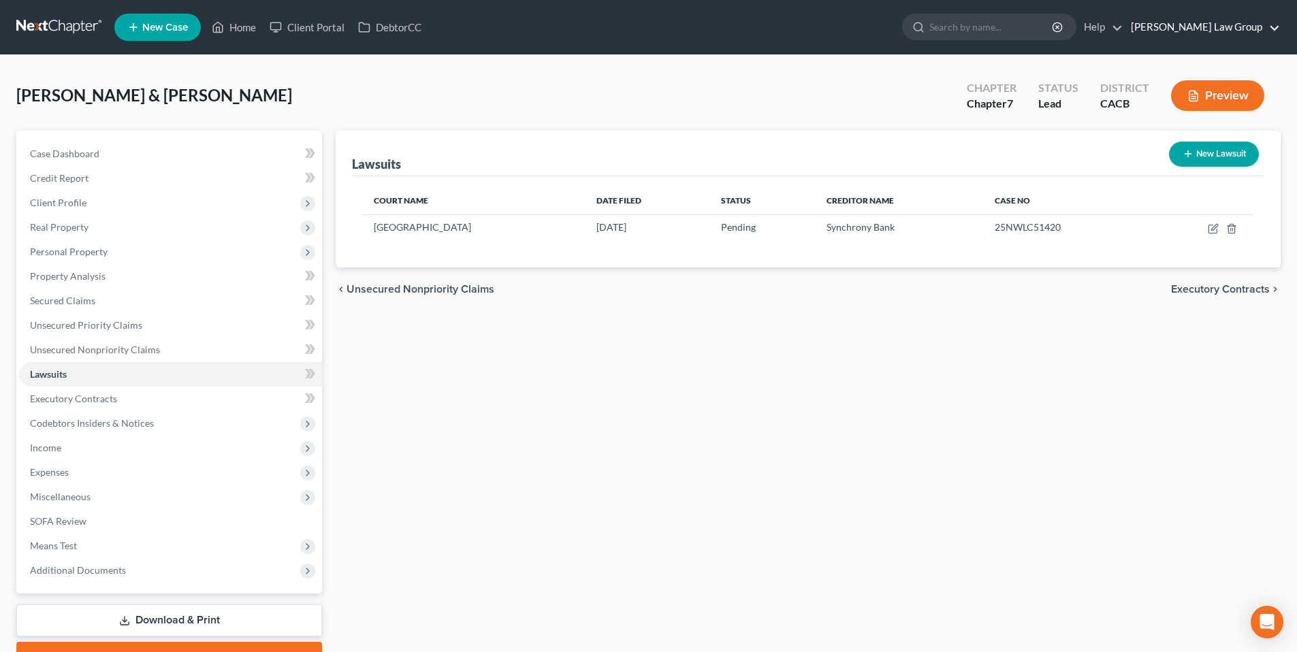
click at [1244, 29] on link "[PERSON_NAME] Law Group" at bounding box center [1202, 27] width 156 height 25
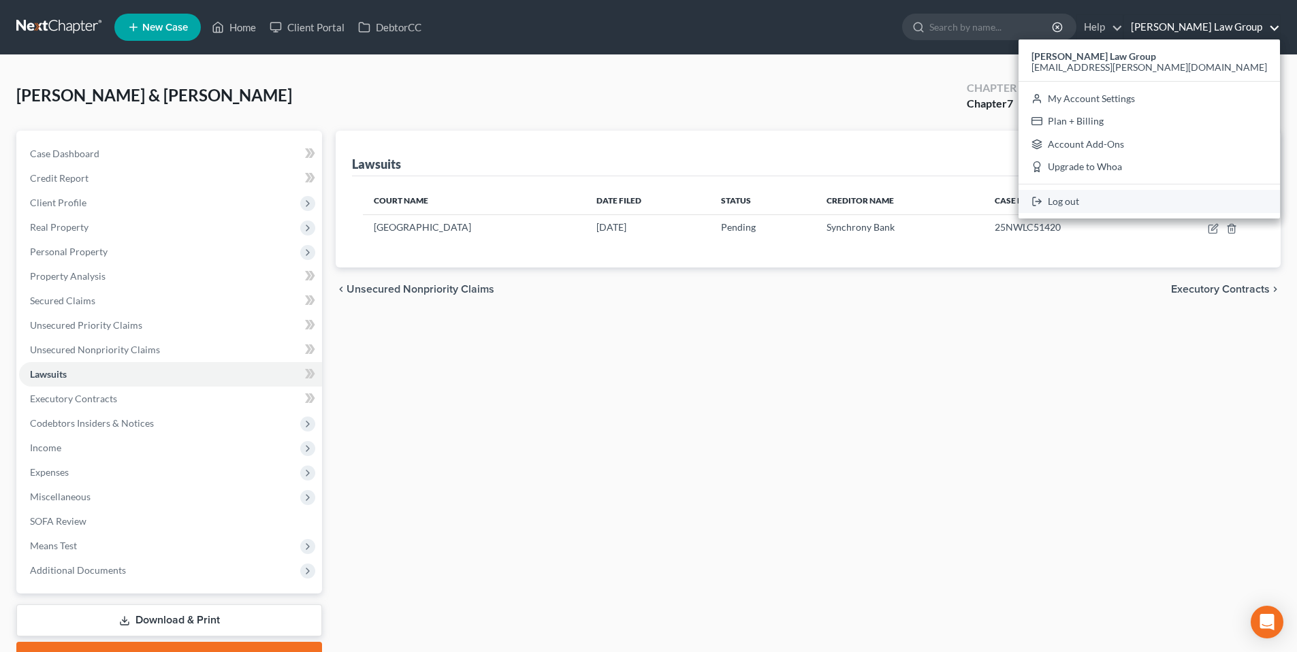
click at [1154, 204] on link "Log out" at bounding box center [1148, 201] width 261 height 23
